Goal: Task Accomplishment & Management: Complete application form

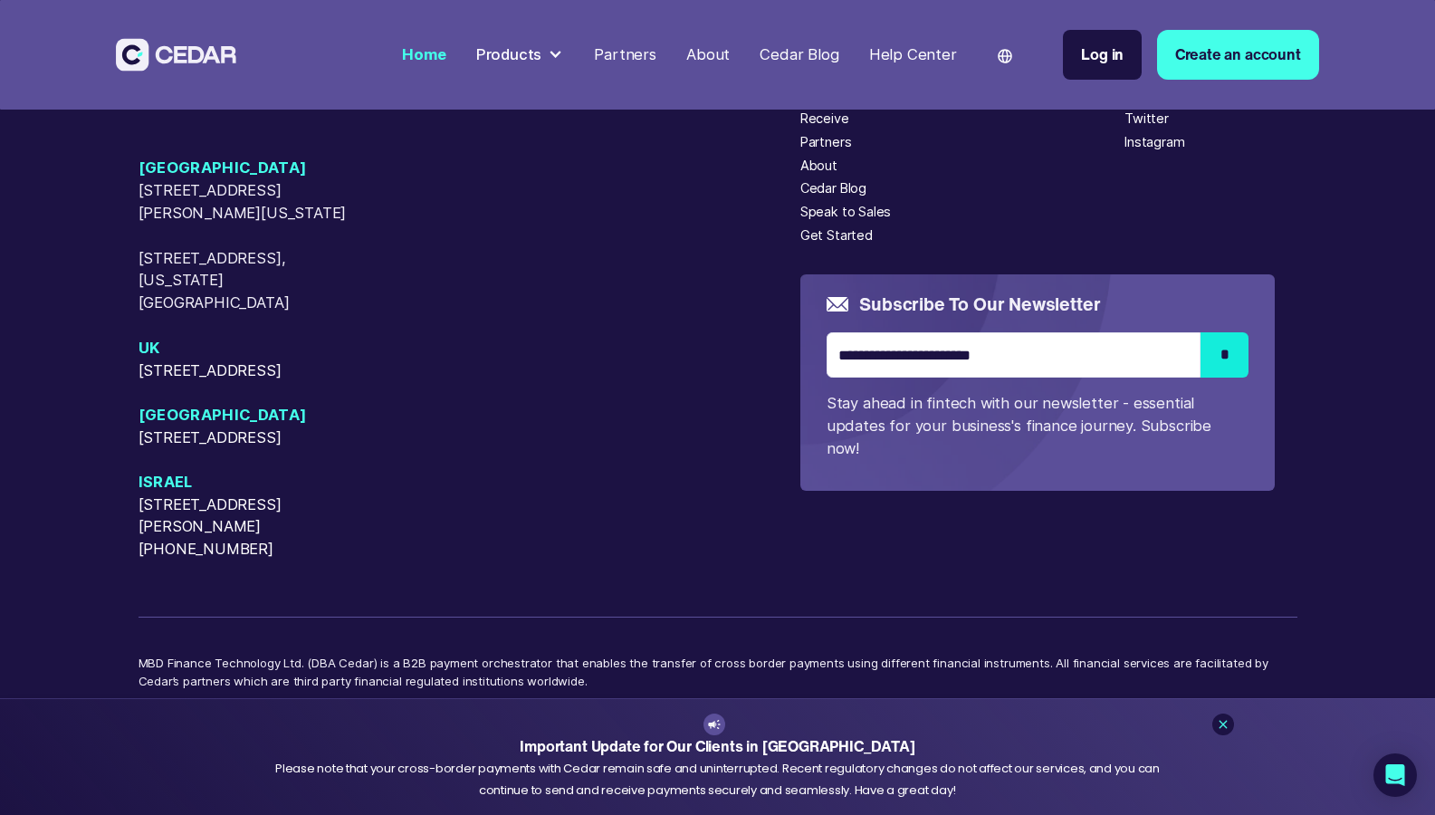
scroll to position [7955, 0]
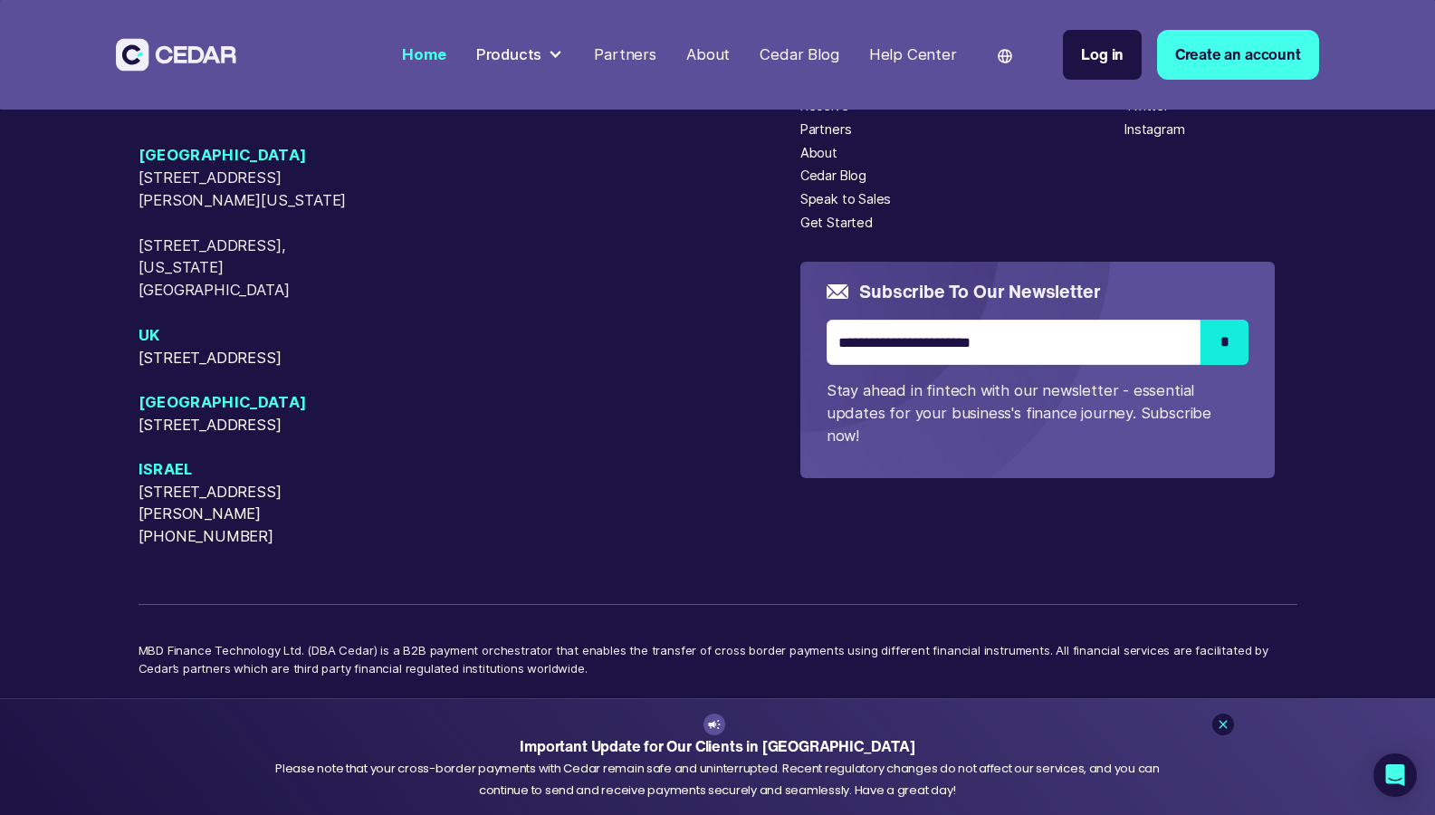
click at [712, 46] on div "About" at bounding box center [707, 54] width 43 height 23
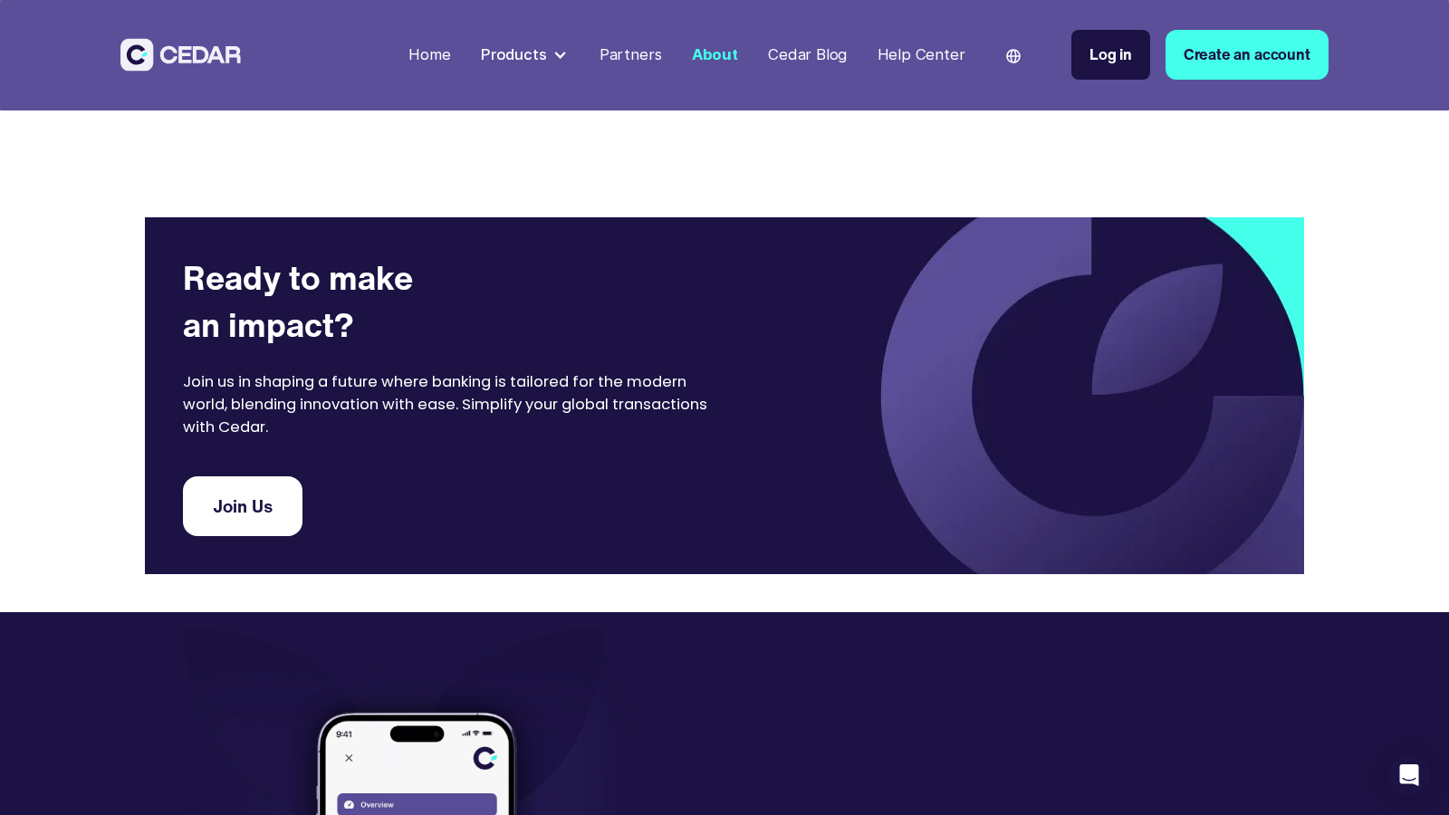
scroll to position [3526, 0]
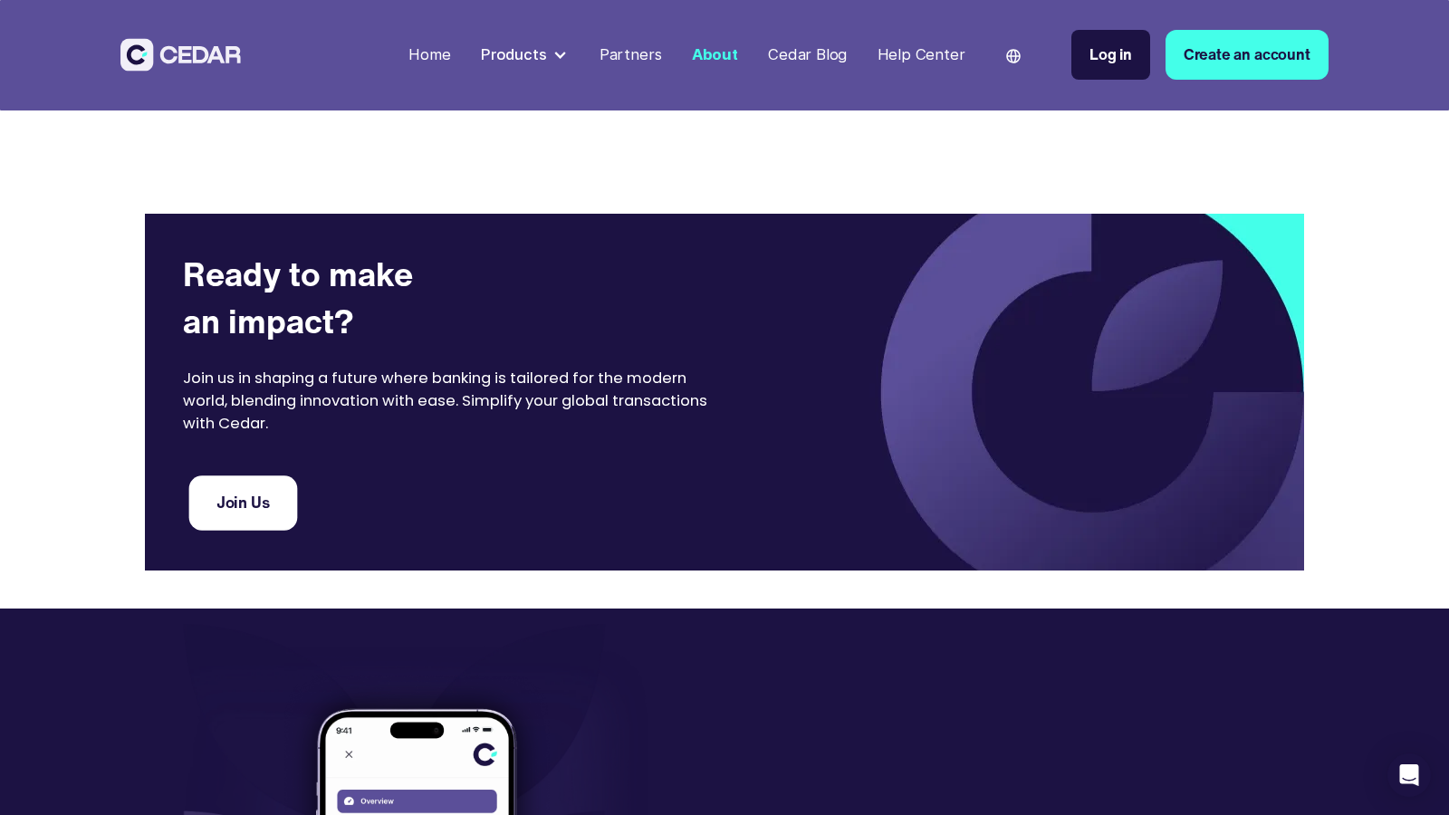
click at [263, 475] on link "Join Us" at bounding box center [242, 502] width 108 height 54
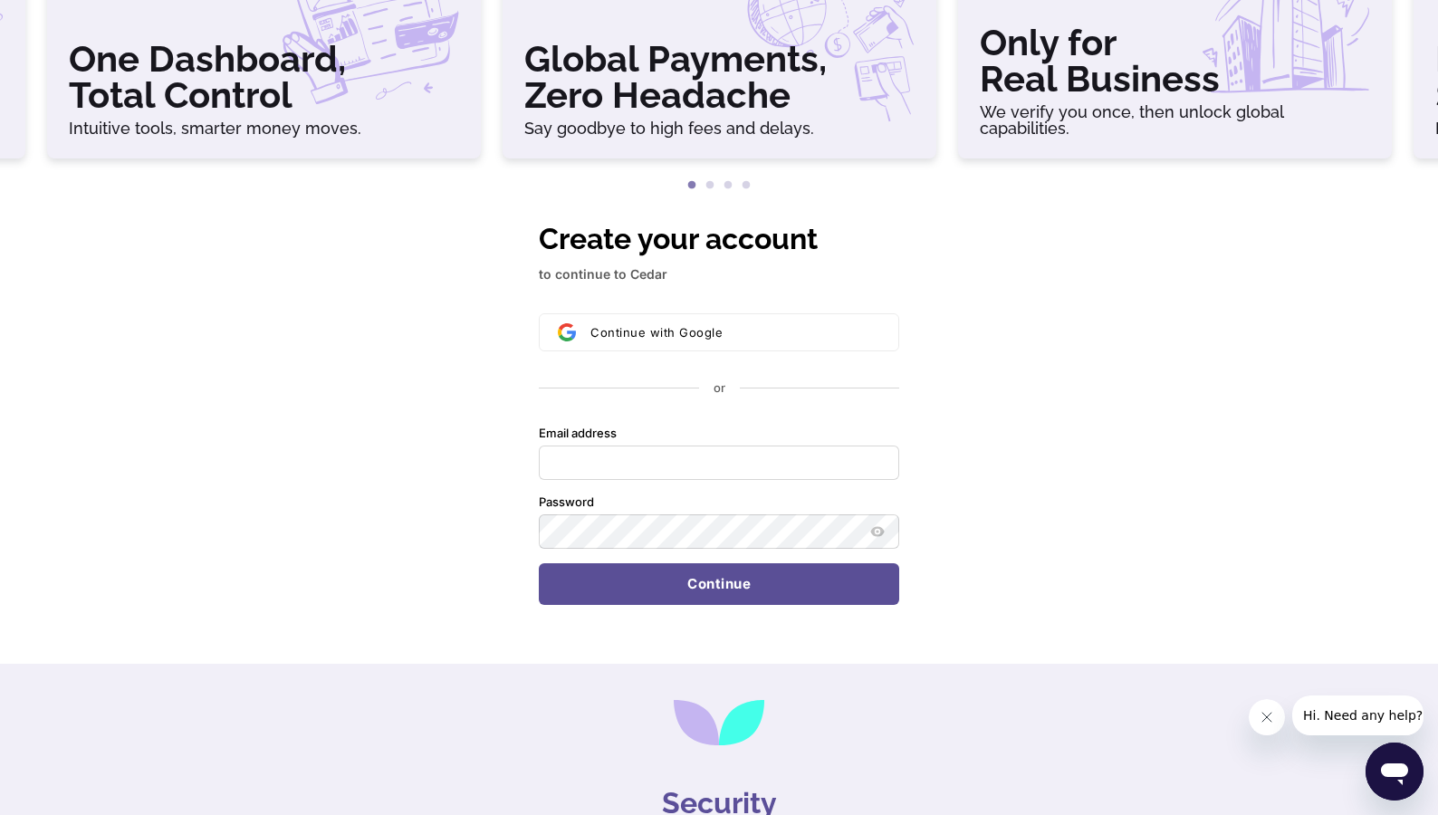
scroll to position [431, 0]
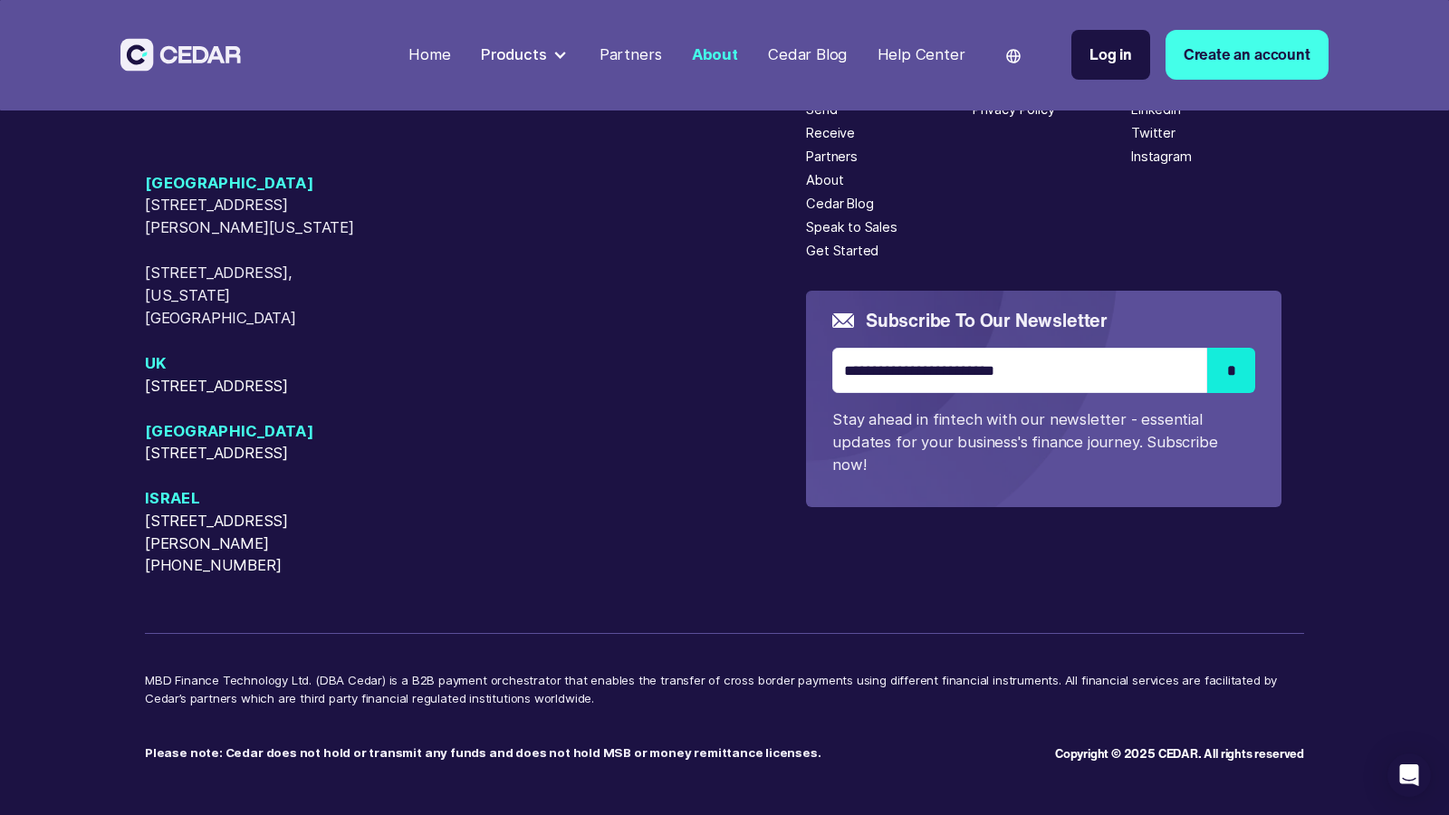
scroll to position [4747, 0]
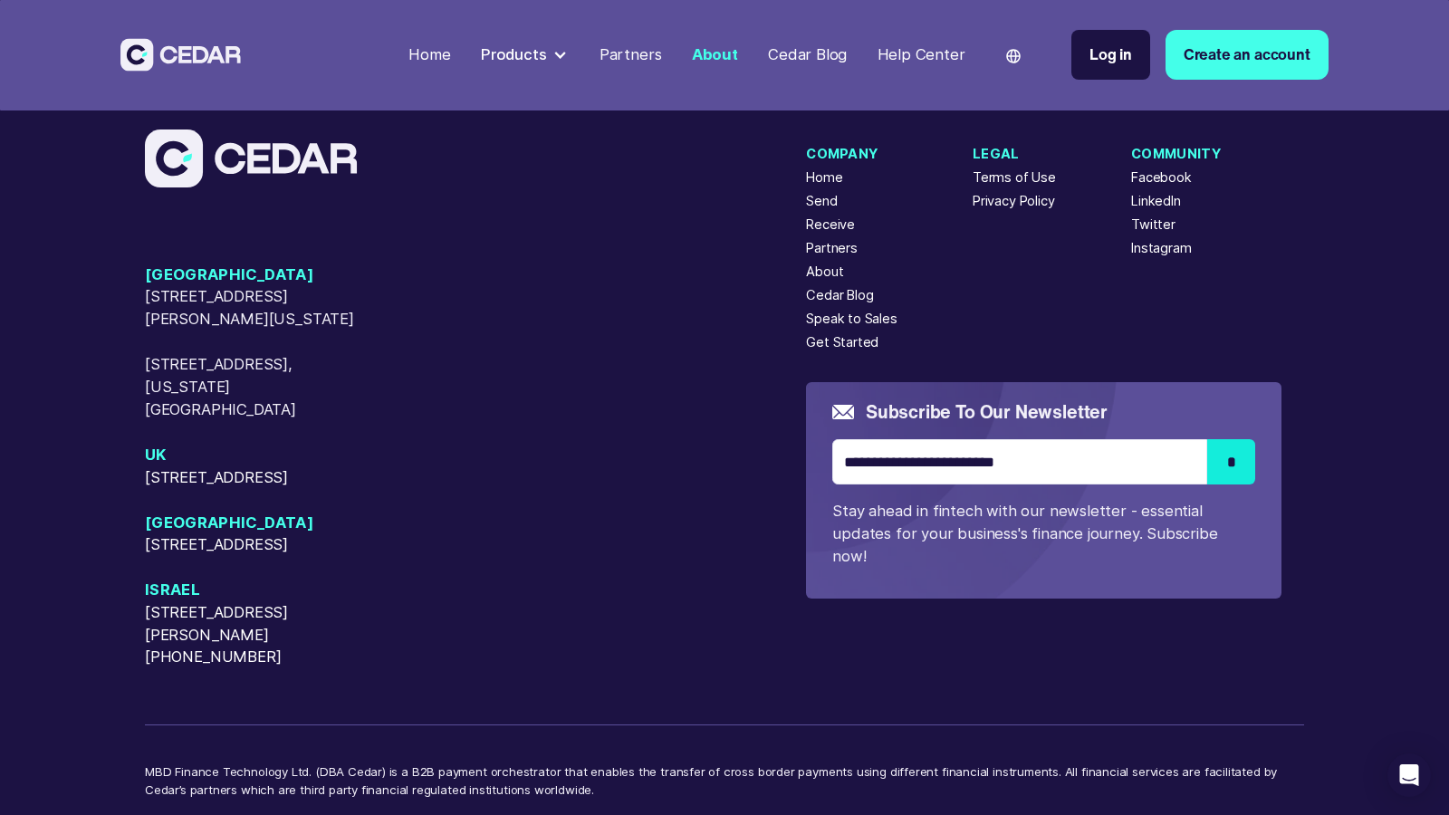
click at [1151, 212] on div "LinkedIn" at bounding box center [1156, 202] width 50 height 20
